Goal: Find specific page/section: Find specific page/section

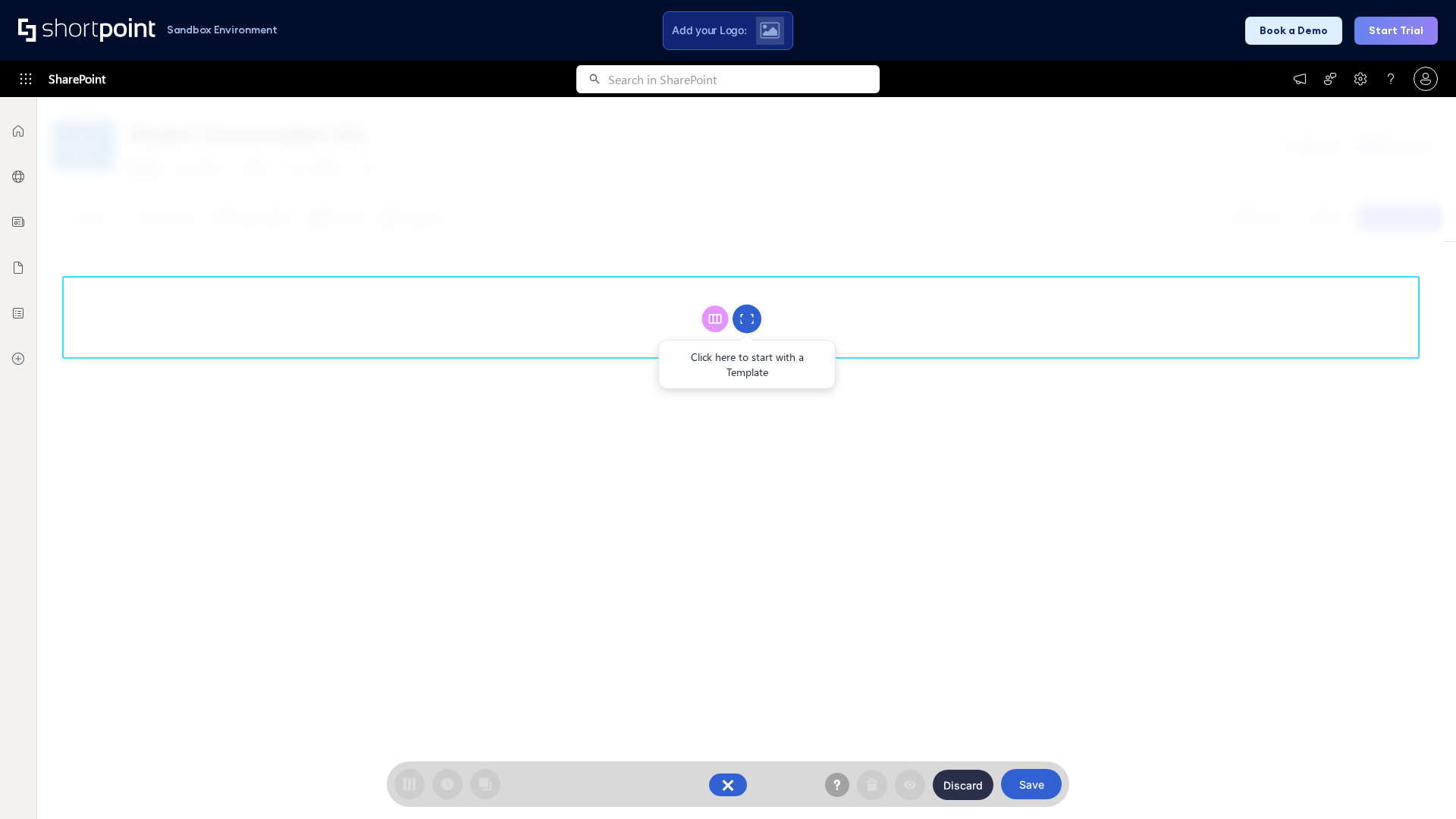
click at [748, 318] on circle at bounding box center [747, 319] width 29 height 29
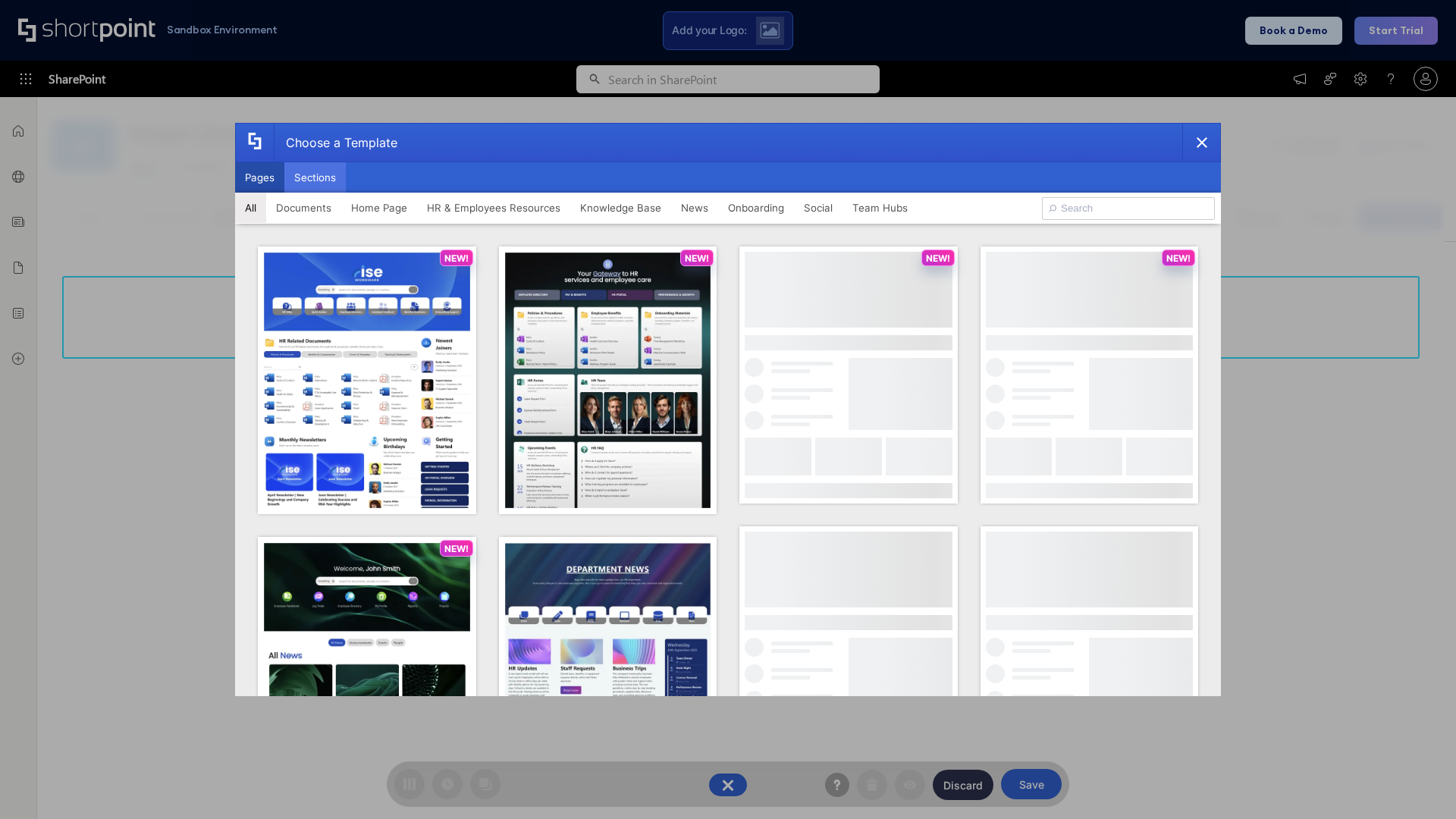
click at [314, 177] on button "Sections" at bounding box center [314, 177] width 61 height 30
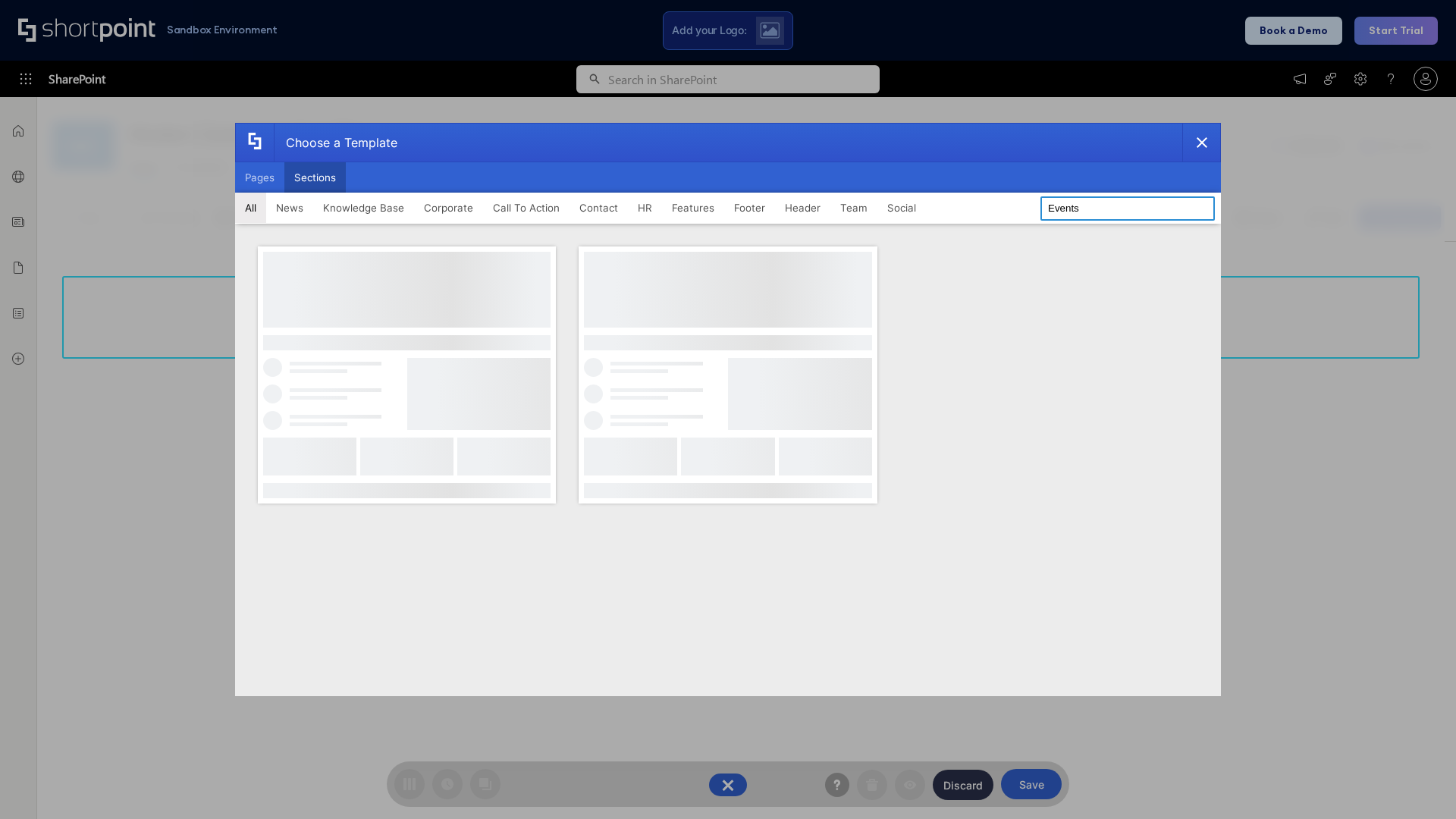
type input "Events"
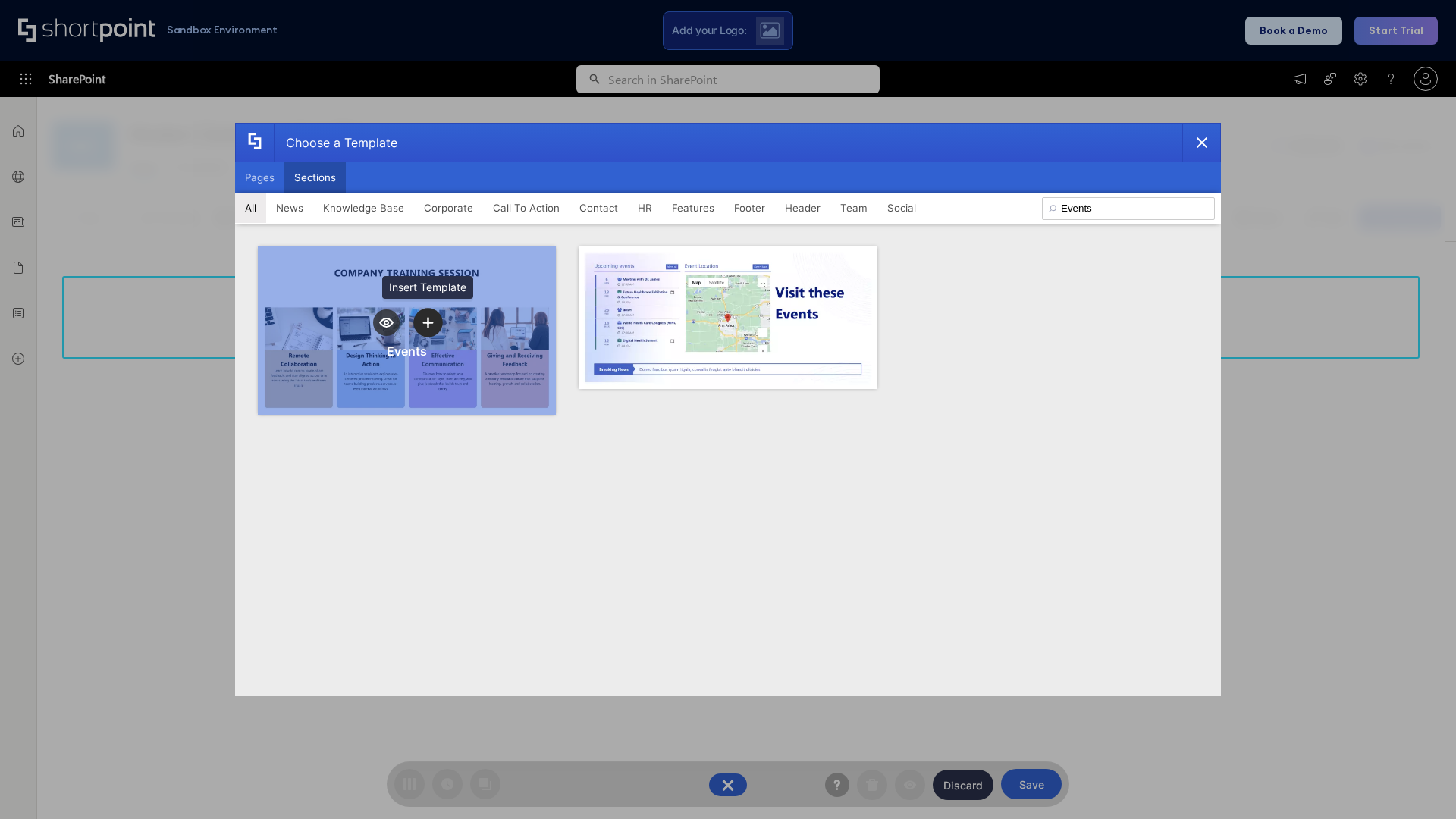
click at [427, 322] on icon "template selector" at bounding box center [427, 322] width 10 height 10
